Goal: Find specific page/section: Find specific page/section

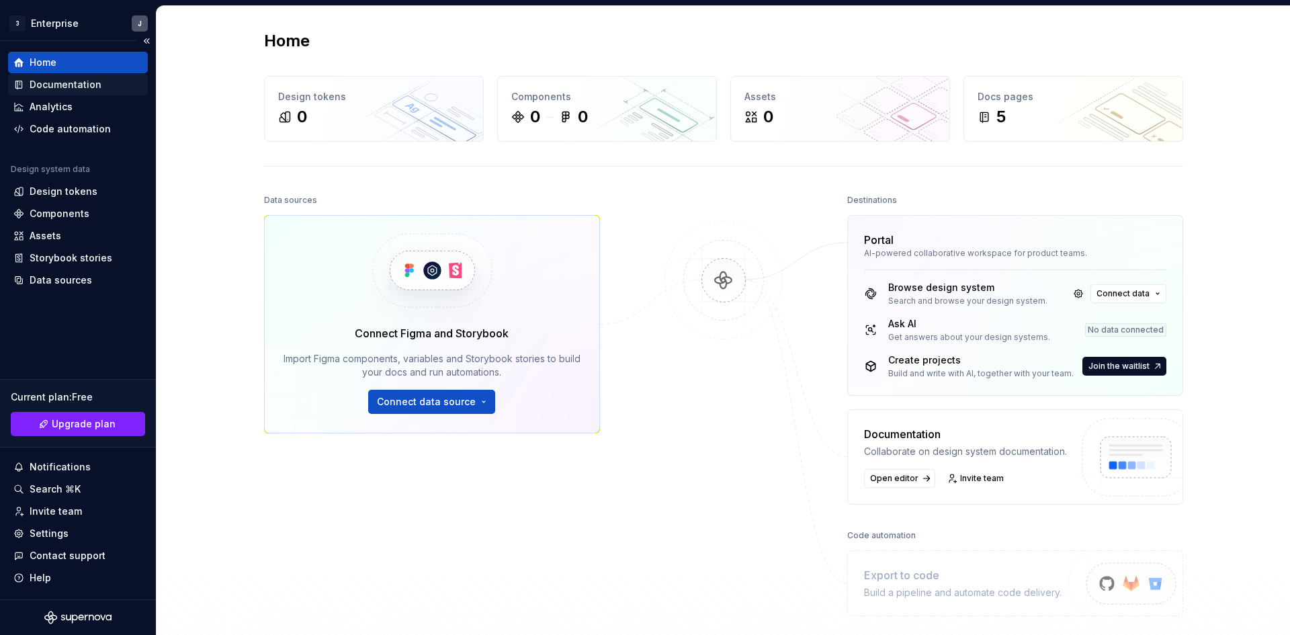
click at [61, 83] on div "Documentation" at bounding box center [66, 84] width 72 height 13
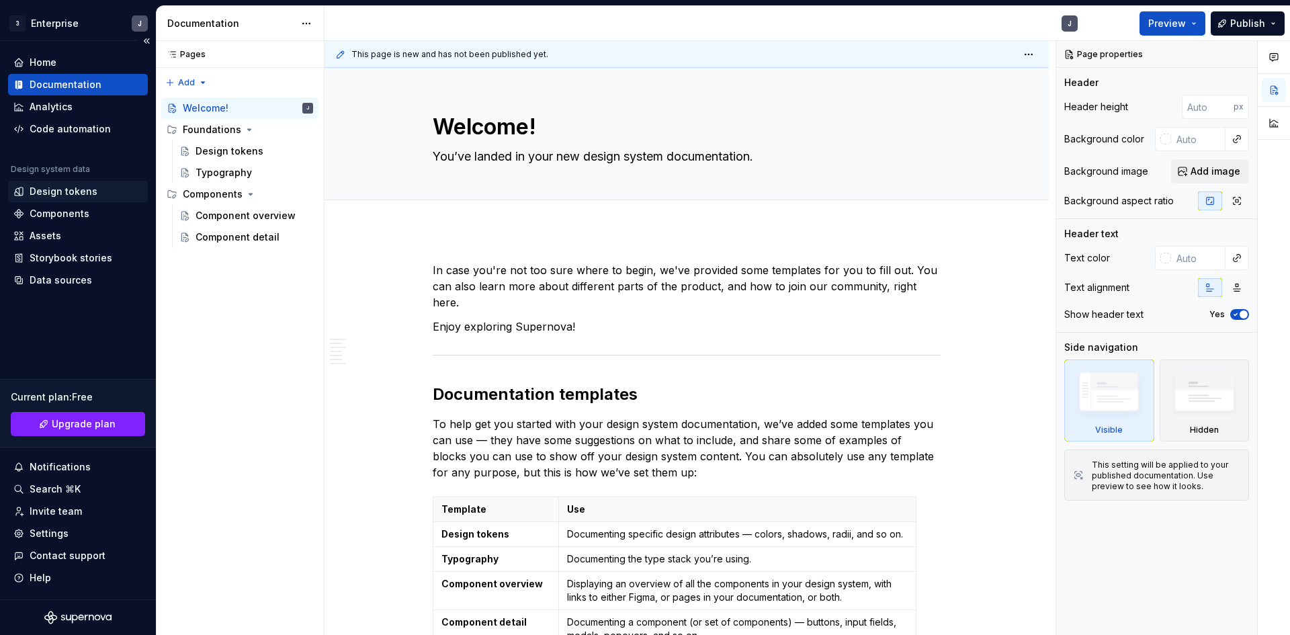
type textarea "*"
click at [54, 103] on div "Analytics" at bounding box center [51, 106] width 43 height 13
